Goal: Book appointment/travel/reservation

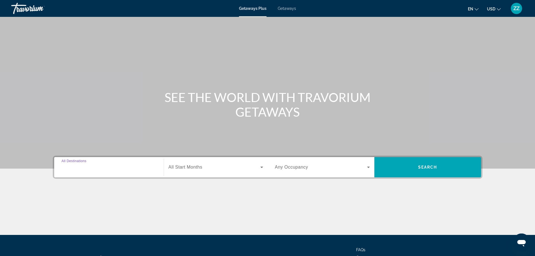
click at [125, 169] on input "Destination All Destinations" at bounding box center [108, 167] width 95 height 7
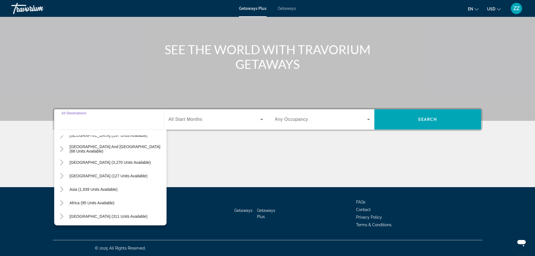
scroll to position [91, 0]
click at [77, 191] on span "Search widget" at bounding box center [94, 188] width 54 height 13
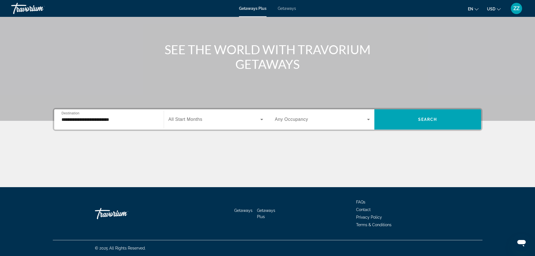
click at [190, 124] on div "Search widget" at bounding box center [215, 119] width 95 height 16
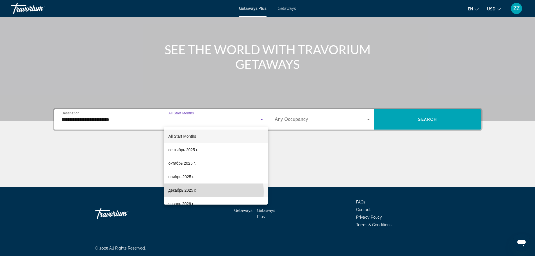
click at [190, 192] on span "декабрь 2025 г." at bounding box center [182, 190] width 28 height 7
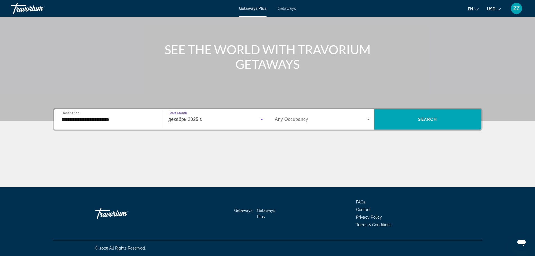
click at [345, 120] on span "Search widget" at bounding box center [321, 119] width 92 height 7
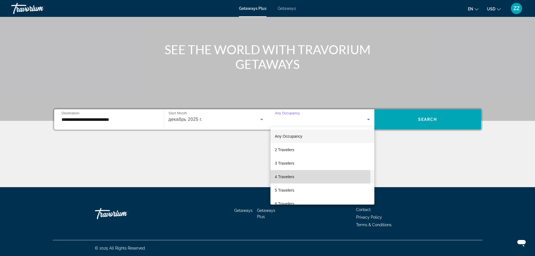
click at [292, 177] on span "4 Travelers" at bounding box center [284, 176] width 19 height 7
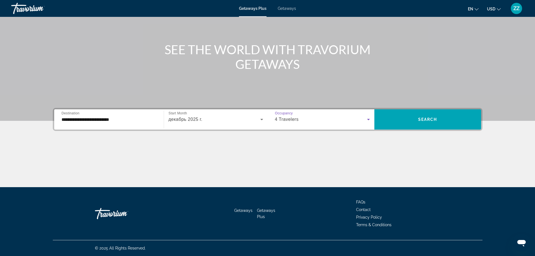
click at [91, 120] on input "**********" at bounding box center [108, 119] width 95 height 7
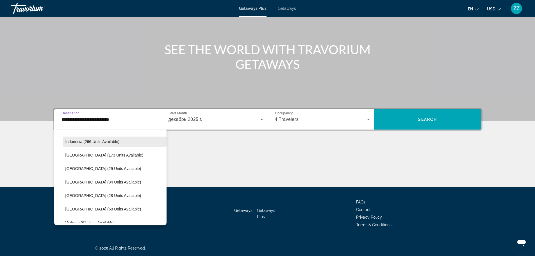
scroll to position [213, 0]
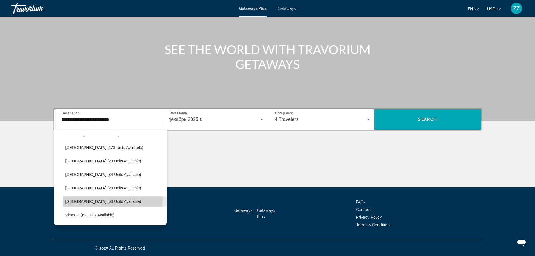
click at [89, 199] on span "[GEOGRAPHIC_DATA] (50 units available)" at bounding box center [103, 201] width 76 height 4
type input "**********"
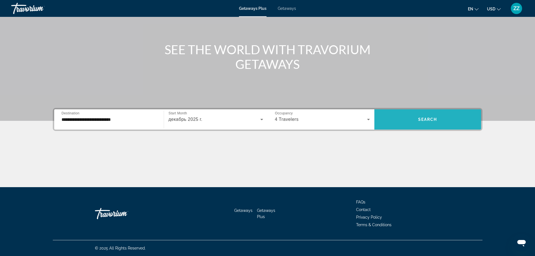
click at [431, 121] on span "Search" at bounding box center [427, 119] width 19 height 4
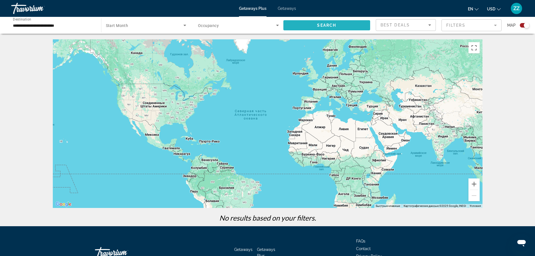
click at [346, 25] on span "Search widget" at bounding box center [326, 25] width 87 height 13
